Goal: Task Accomplishment & Management: Use online tool/utility

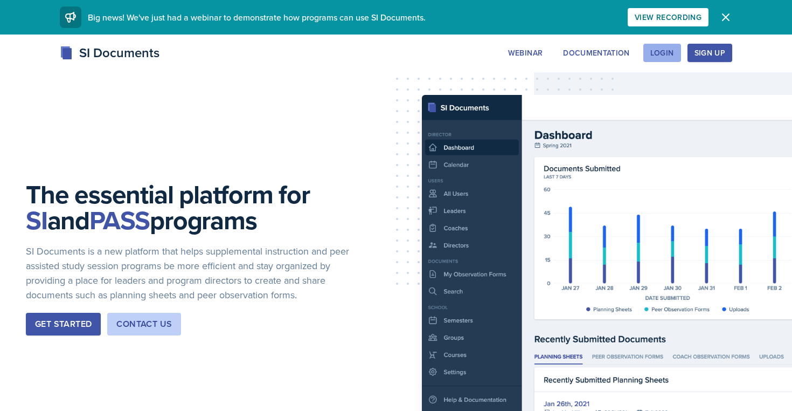
click at [670, 52] on div "Login" at bounding box center [663, 53] width 24 height 9
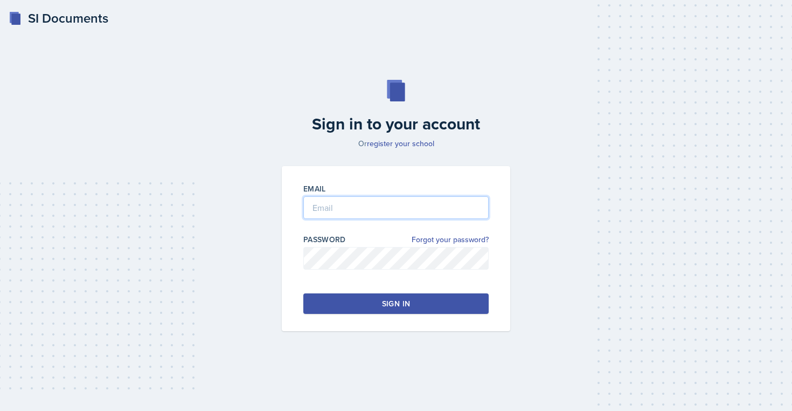
type input "[EMAIL_ADDRESS][DOMAIN_NAME]"
click at [418, 297] on button "Sign in" at bounding box center [395, 303] width 185 height 20
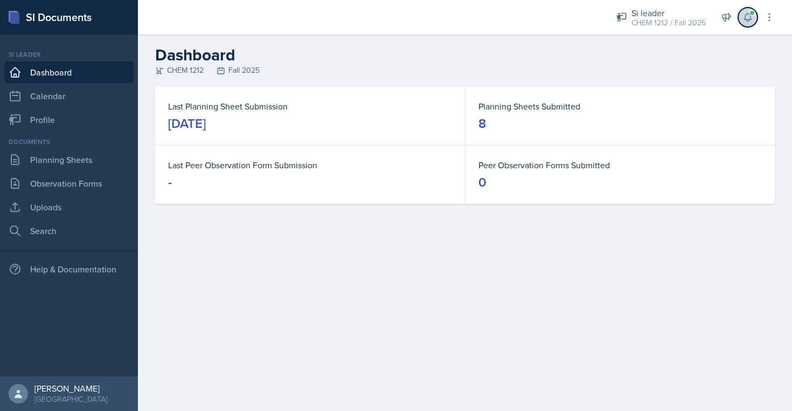
click at [745, 19] on icon at bounding box center [748, 17] width 11 height 11
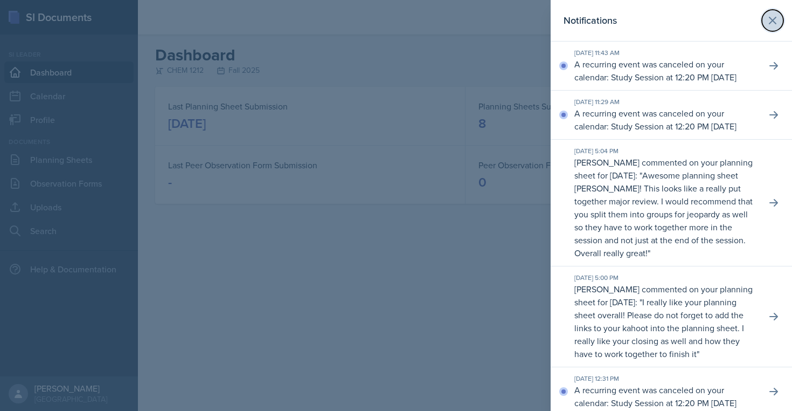
click at [773, 22] on icon at bounding box center [773, 20] width 6 height 6
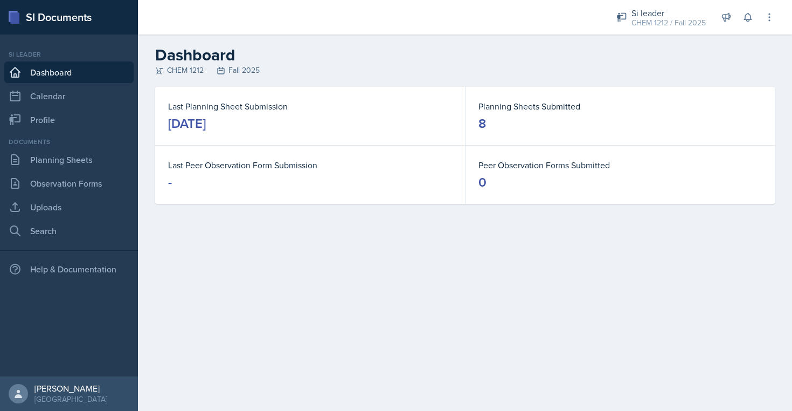
click at [71, 171] on div "Documents Planning Sheets Observation Forms Uploads Search" at bounding box center [68, 189] width 129 height 105
click at [75, 161] on link "Planning Sheets" at bounding box center [68, 160] width 129 height 22
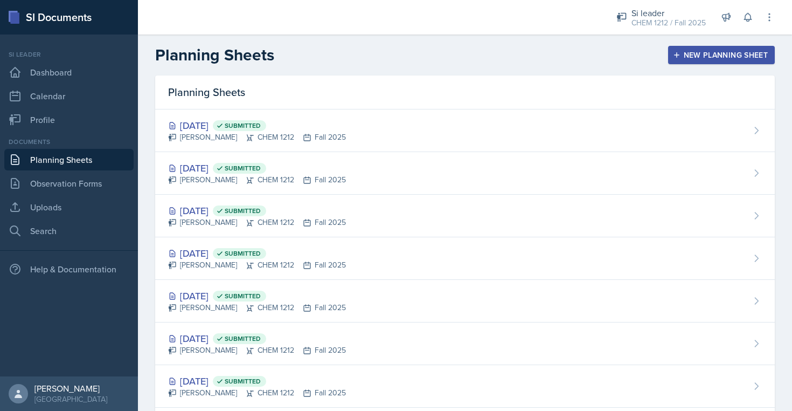
click at [743, 60] on button "New Planning Sheet" at bounding box center [721, 55] width 107 height 18
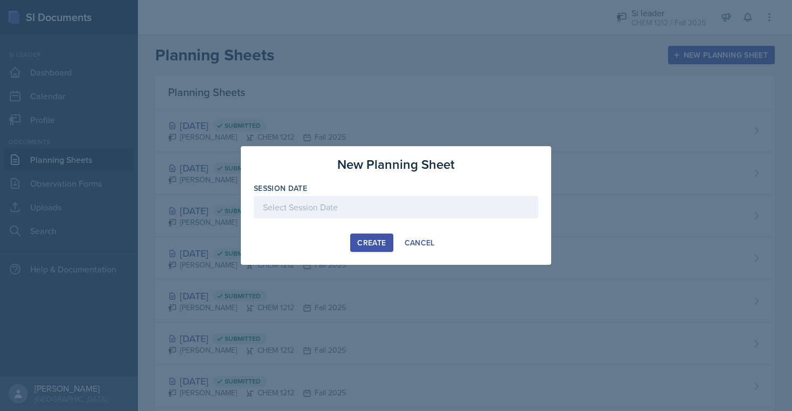
click at [423, 213] on div at bounding box center [396, 207] width 285 height 23
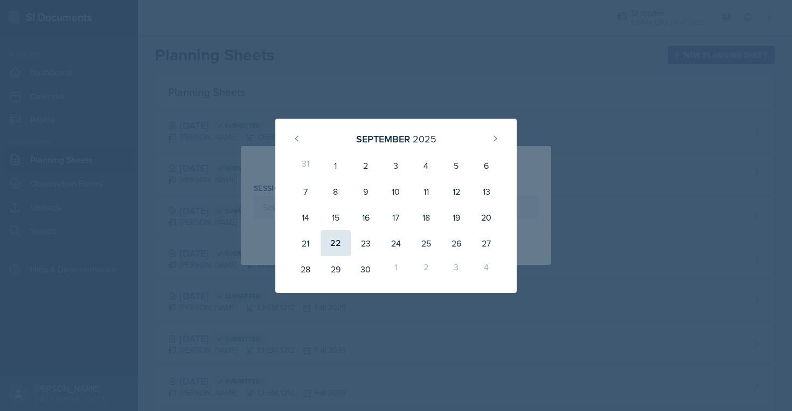
click at [342, 246] on div "22" at bounding box center [336, 243] width 30 height 26
type input "[DATE]"
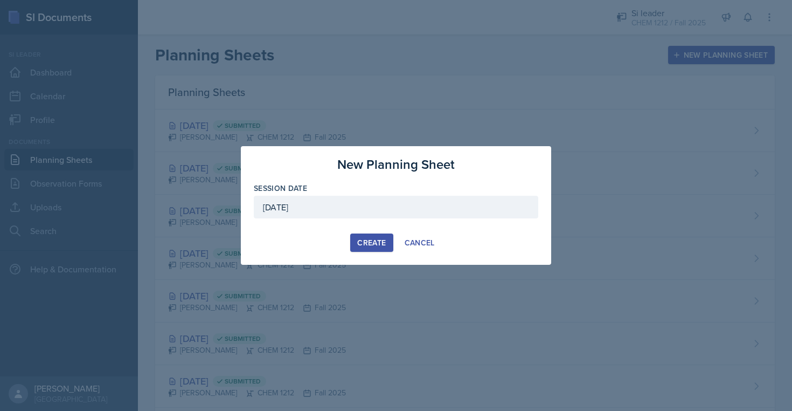
click at [359, 244] on div "Create" at bounding box center [371, 242] width 29 height 9
